Goal: Task Accomplishment & Management: Manage account settings

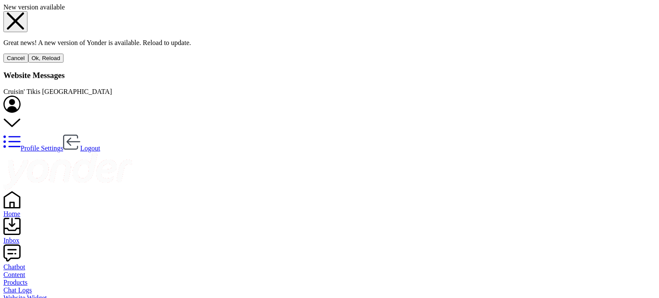
scroll to position [51, 508]
click at [64, 63] on button "Ok, Reload" at bounding box center [46, 58] width 36 height 9
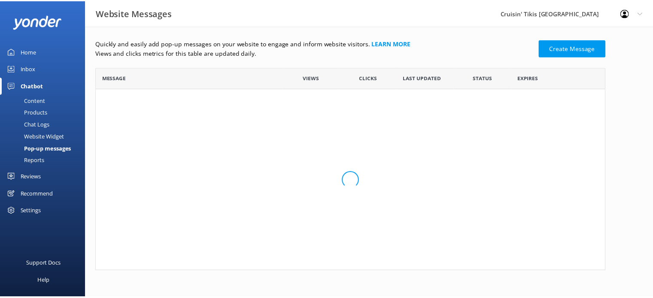
scroll to position [51, 508]
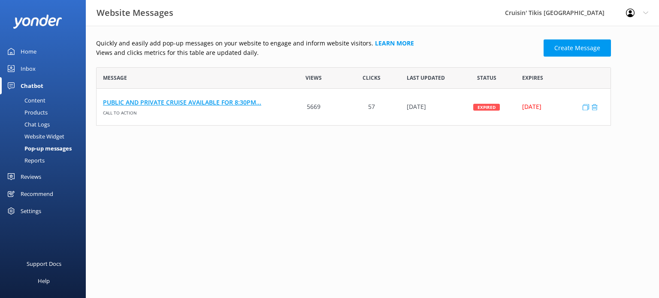
click at [192, 105] on link "PUBLIC AND PRIVATE CRUISE AVAILABLE FOR 8:30PM..." at bounding box center [190, 102] width 175 height 9
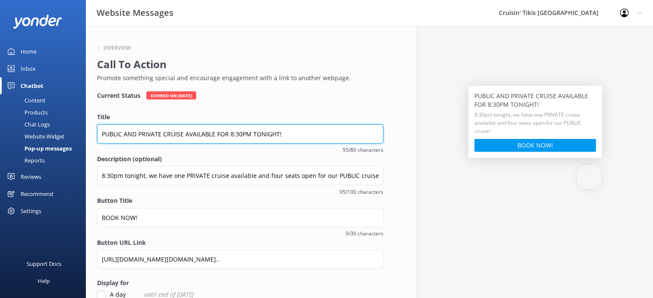
click at [296, 135] on input "PUBLIC AND PRIVATE CRUISE AVAILABLE FOR 8:30PM TONIGHT!" at bounding box center [240, 133] width 286 height 19
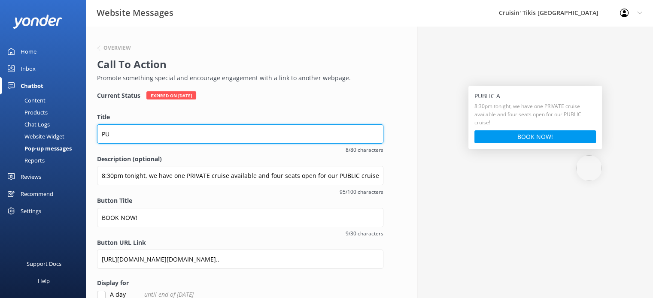
type input "P"
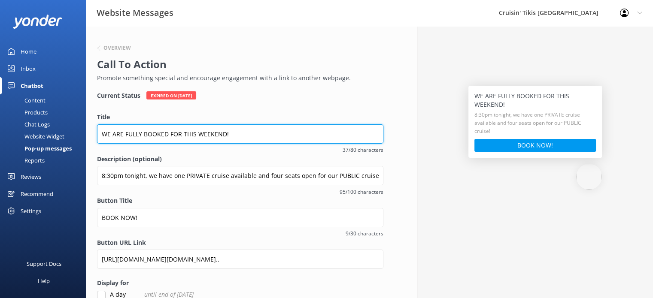
type input "WE ARE FULLY BOOKED FOR THIS WEEKEND!"
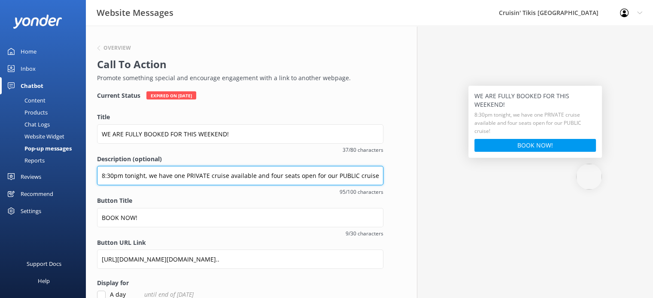
click at [344, 171] on input "8:30pm tonight, we have one PRIVATE cruise available and four seats open for ou…" at bounding box center [240, 175] width 286 height 19
click at [373, 176] on input "8:30pm tonight, we have one PRIVATE cruise available and four seats open for ou…" at bounding box center [240, 176] width 286 height 19
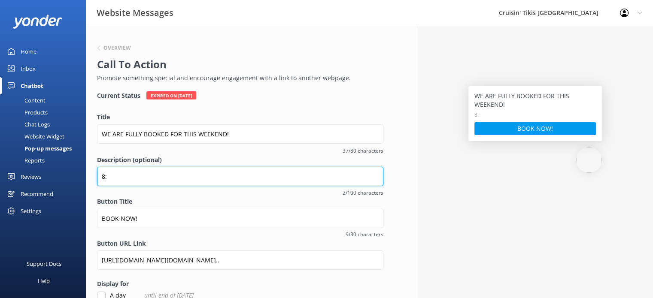
type input "8"
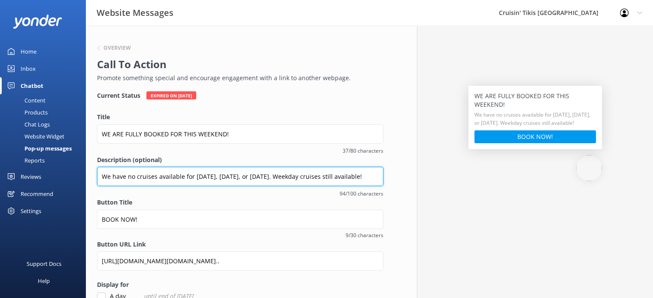
type input "We have no cruises available for Friday, Saturday, or Sunday. Weekday cruises s…"
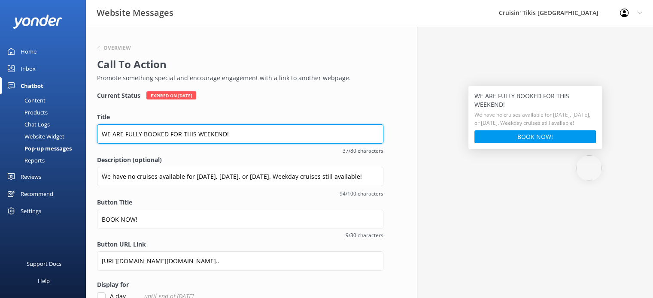
click at [225, 135] on input "WE ARE FULLY BOOKED FOR THIS WEEKEND!" at bounding box center [240, 133] width 286 height 19
click at [184, 133] on input "WE ARE FULLY BOOKED FOR THIS WEEKEND, FRIDAY 8/22, SATURDAY 8/23, AND SUNDAY 8/!" at bounding box center [240, 133] width 286 height 19
click at [345, 134] on input "WE ARE FULLY BOOKED THIS WEEKEND, FRIDAY 8/22, SATURDAY 8/23, AND SUNDAY 8/!" at bounding box center [240, 133] width 286 height 19
type input "WE ARE FULLY BOOKED THIS WEEKEND, FRIDAY 8/22, SATURDAY 8/23, AND SUNDAY 8/24!"
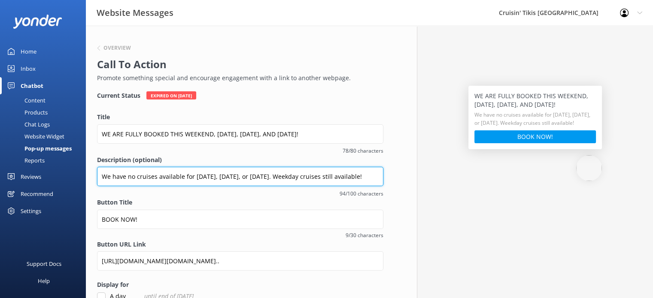
click at [133, 178] on input "We have no cruises available for Friday, Saturday, or Sunday. Weekday cruises s…" at bounding box center [240, 176] width 286 height 19
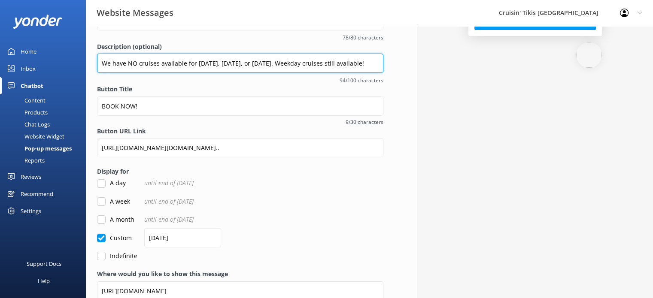
scroll to position [129, 0]
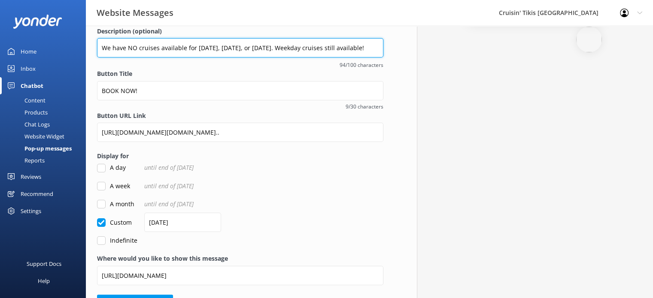
type input "We have NO cruises available for Friday, Saturday, or Sunday. Weekday cruises s…"
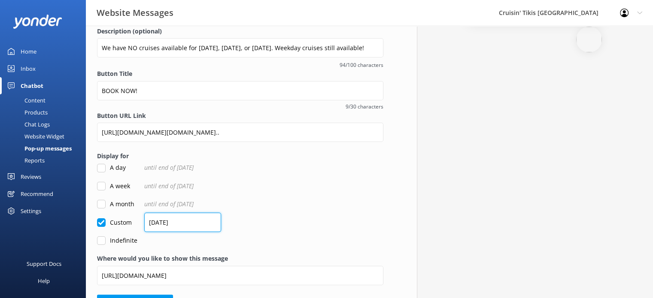
click at [157, 221] on input "20/08/2025" at bounding box center [182, 222] width 77 height 19
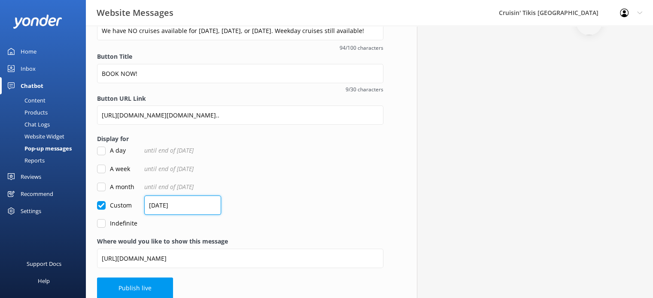
scroll to position [155, 0]
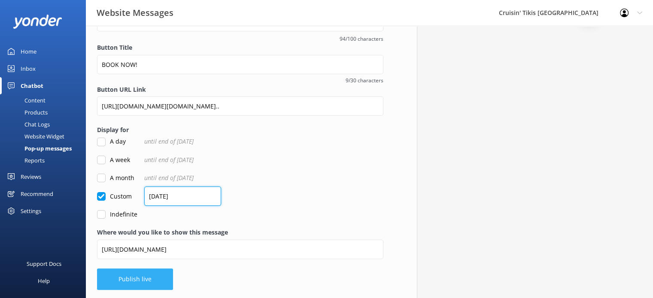
type input "24/08/2025"
click at [132, 278] on button "Publish live" at bounding box center [135, 279] width 76 height 21
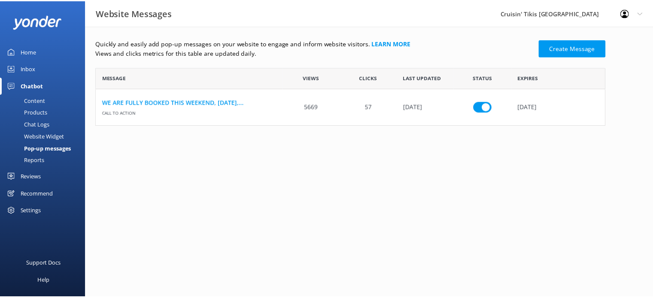
scroll to position [51, 508]
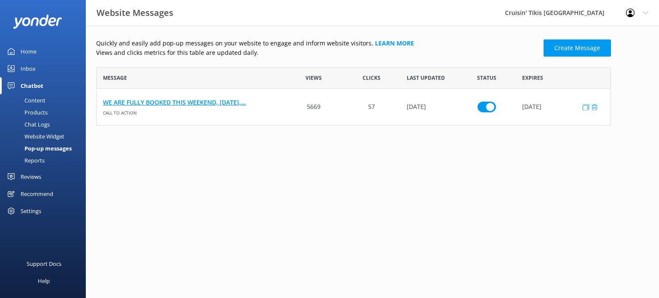
click at [172, 103] on link "WE ARE FULLY BOOKED THIS WEEKEND, FRIDAY 8/22,..." at bounding box center [190, 102] width 175 height 9
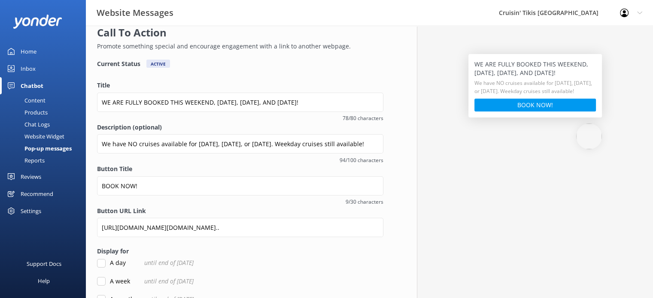
scroll to position [153, 0]
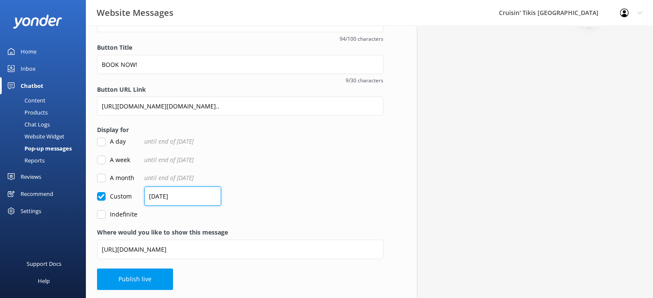
click at [154, 197] on input "24/08/2025" at bounding box center [182, 196] width 77 height 19
type input "25/08/2025"
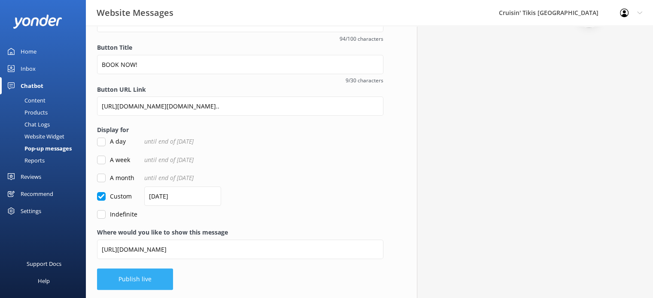
click at [131, 275] on button "Publish live" at bounding box center [135, 279] width 76 height 21
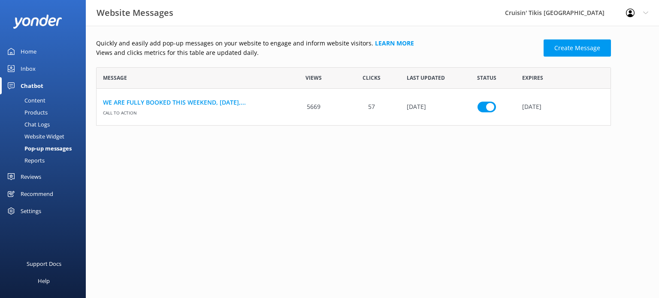
scroll to position [51, 508]
